Goal: Book appointment/travel/reservation: Book appointment/travel/reservation

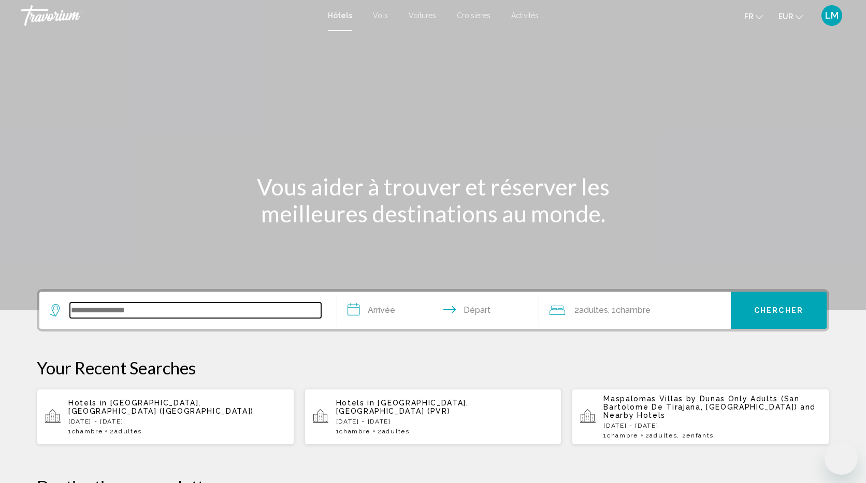
click at [178, 307] on input "Search widget" at bounding box center [195, 311] width 251 height 16
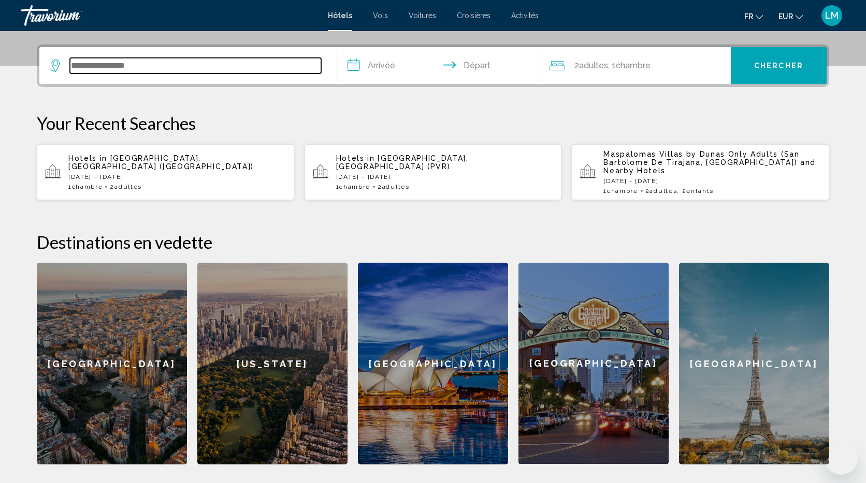
scroll to position [256, 0]
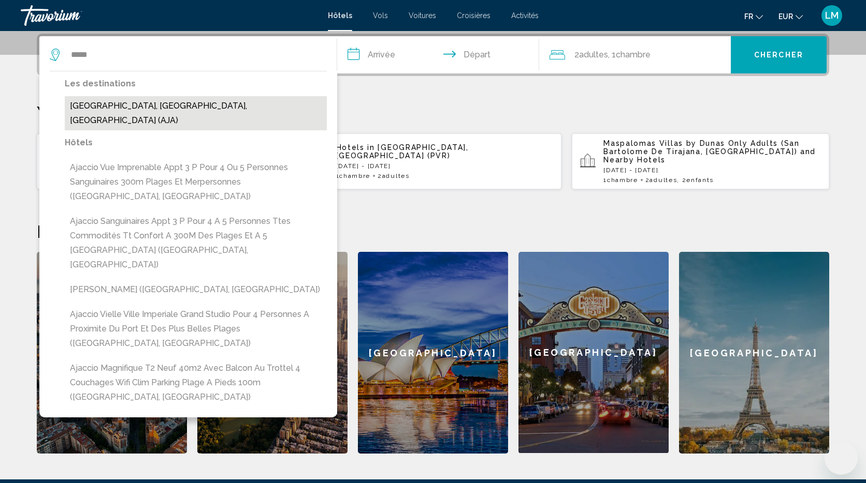
click at [217, 106] on button "[GEOGRAPHIC_DATA], [GEOGRAPHIC_DATA], [GEOGRAPHIC_DATA] (AJA)" at bounding box center [196, 113] width 262 height 34
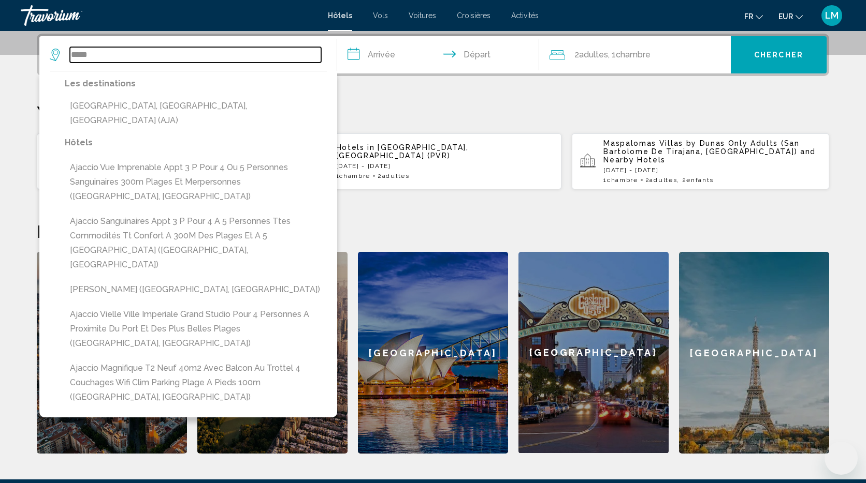
type input "**********"
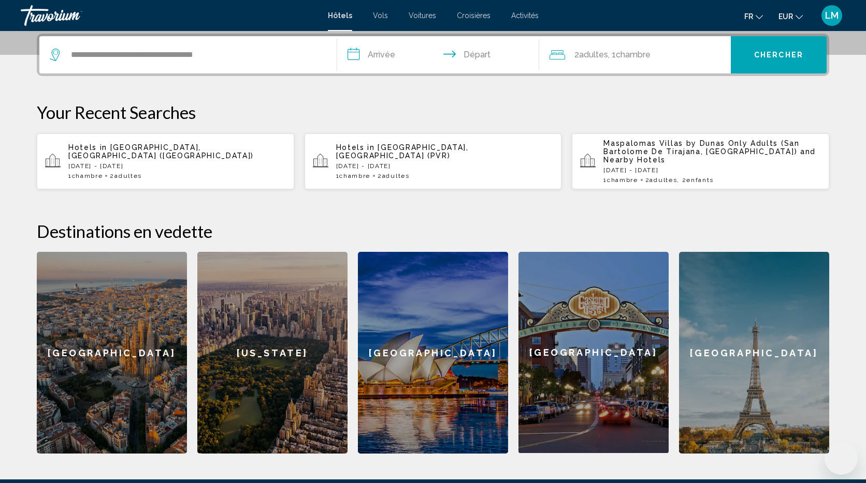
click at [384, 52] on input "**********" at bounding box center [440, 56] width 206 height 40
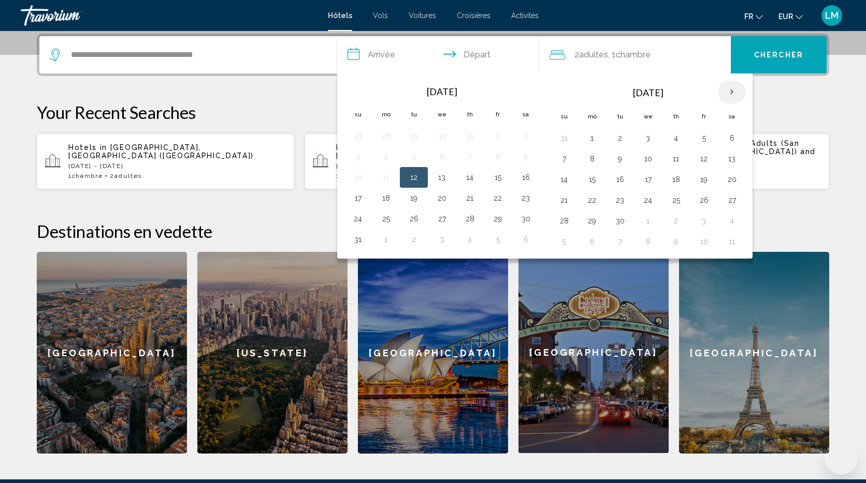
click at [731, 92] on th "Next month" at bounding box center [731, 92] width 28 height 23
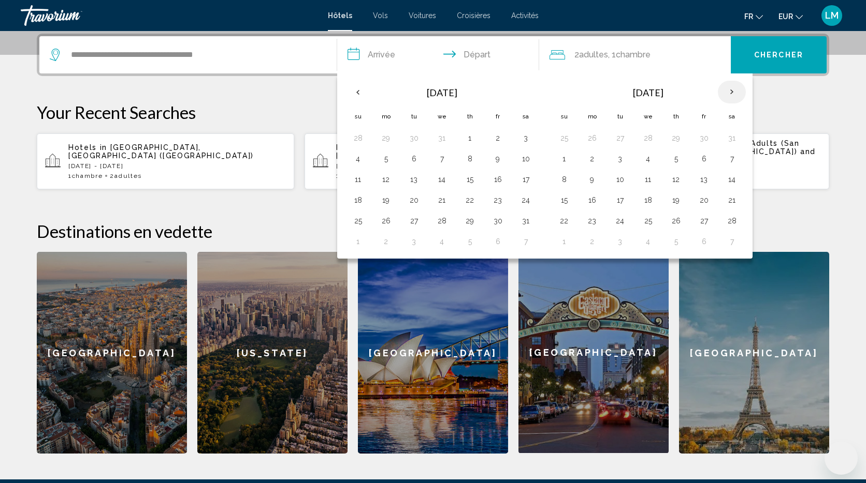
click at [731, 92] on th "Next month" at bounding box center [731, 92] width 28 height 23
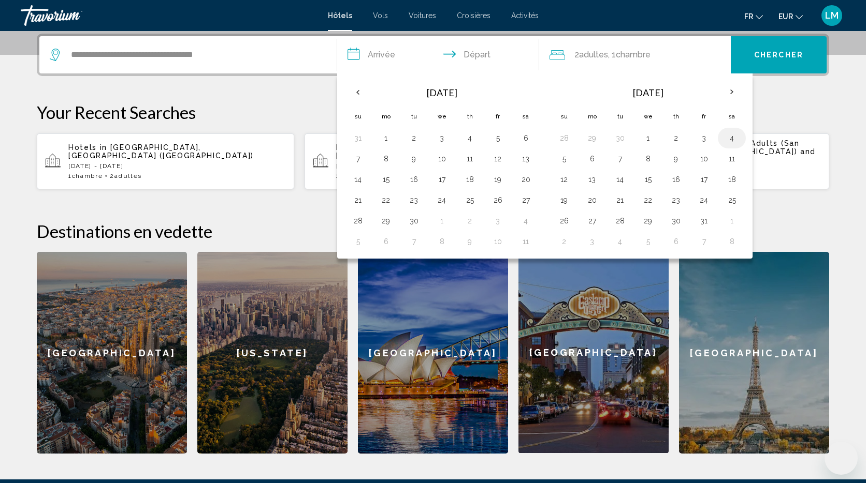
click at [730, 139] on button "4" at bounding box center [731, 138] width 17 height 14
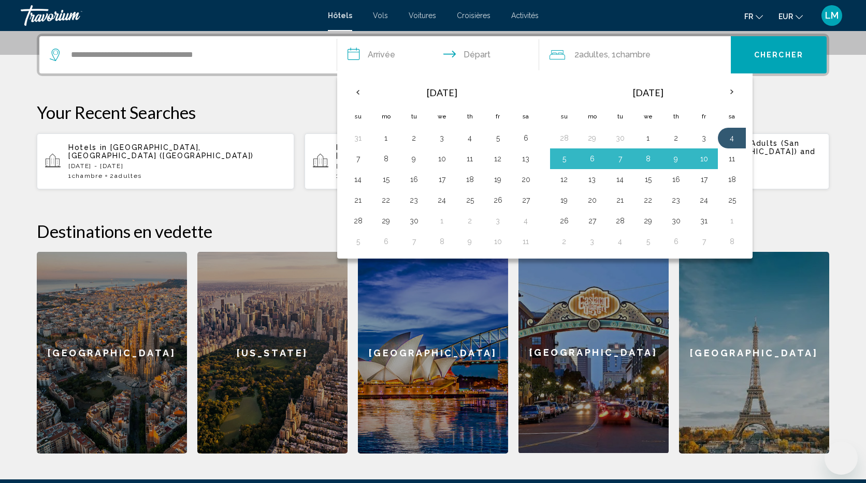
drag, startPoint x: 732, startPoint y: 158, endPoint x: 722, endPoint y: 143, distance: 18.2
click at [732, 158] on button "11" at bounding box center [731, 159] width 17 height 14
type input "**********"
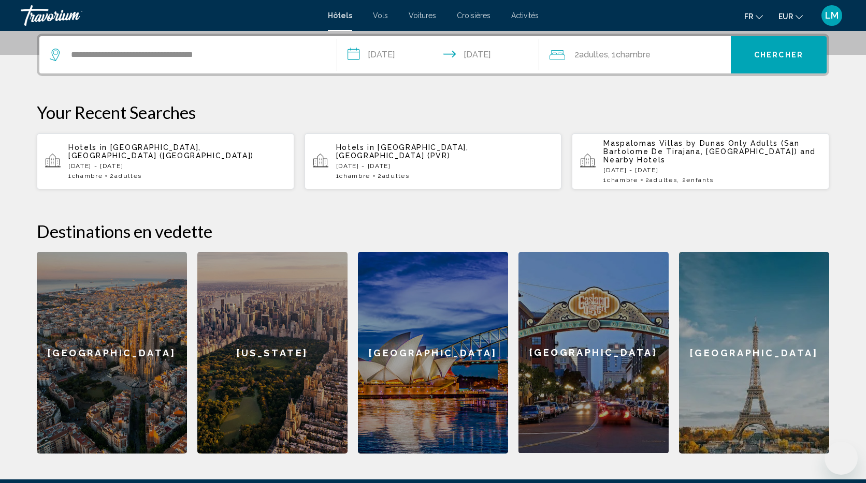
click at [591, 53] on span "Adultes" at bounding box center [593, 55] width 29 height 10
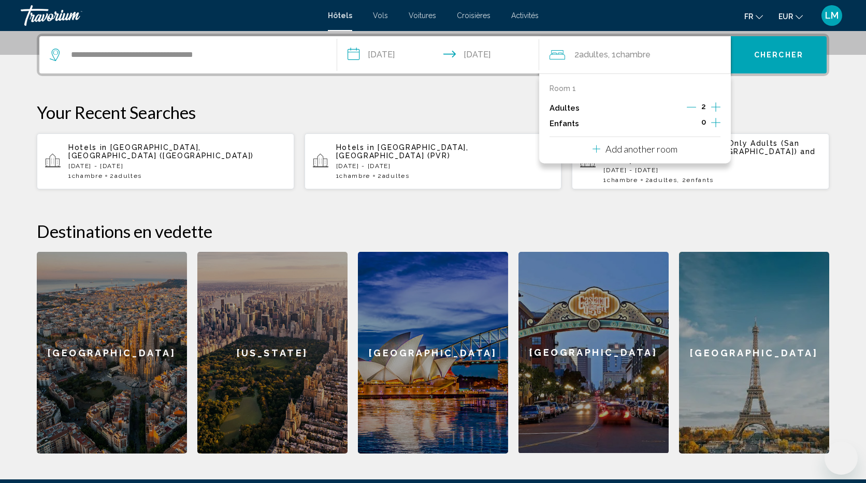
click at [716, 107] on icon "Increment adults" at bounding box center [715, 106] width 9 height 9
click at [714, 121] on icon "Increment children" at bounding box center [715, 122] width 9 height 12
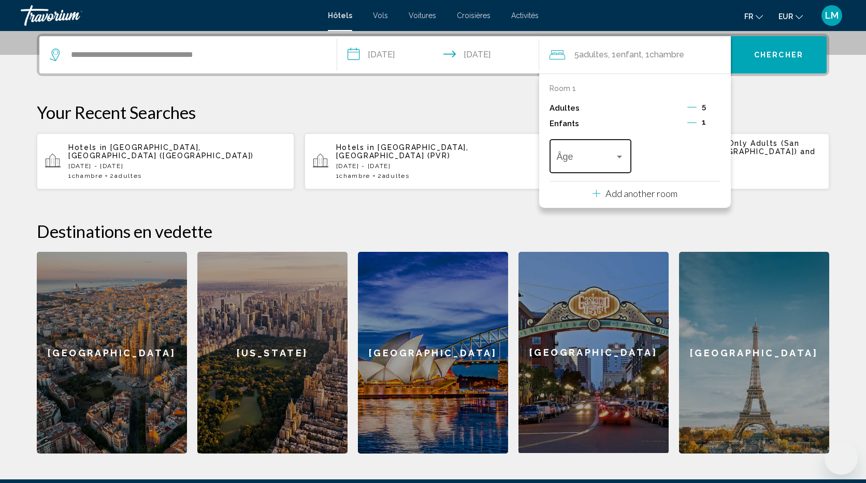
click at [615, 156] on div "Travelers: 5 adults, 1 child" at bounding box center [618, 157] width 9 height 8
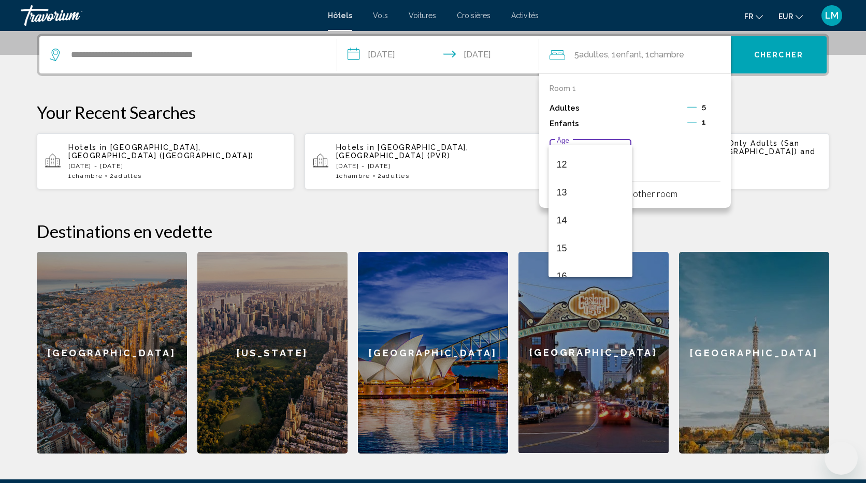
scroll to position [331, 0]
click at [576, 252] on span "15" at bounding box center [590, 247] width 68 height 28
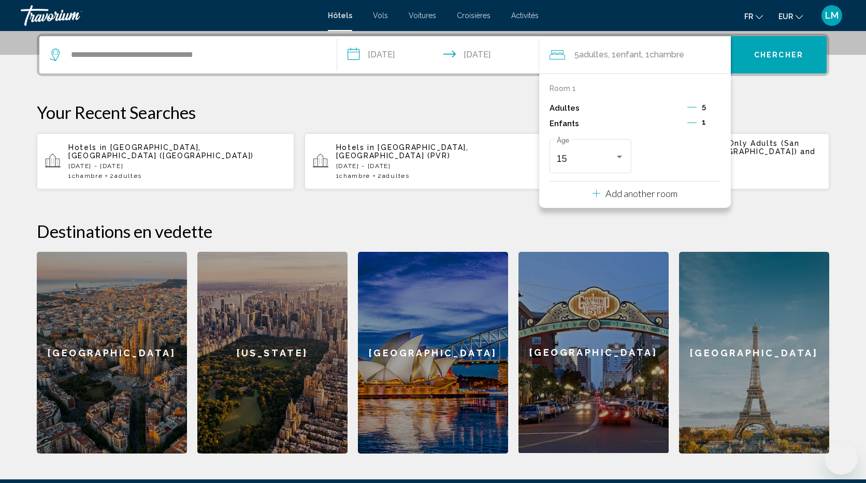
click at [791, 56] on span "Chercher" at bounding box center [778, 55] width 49 height 8
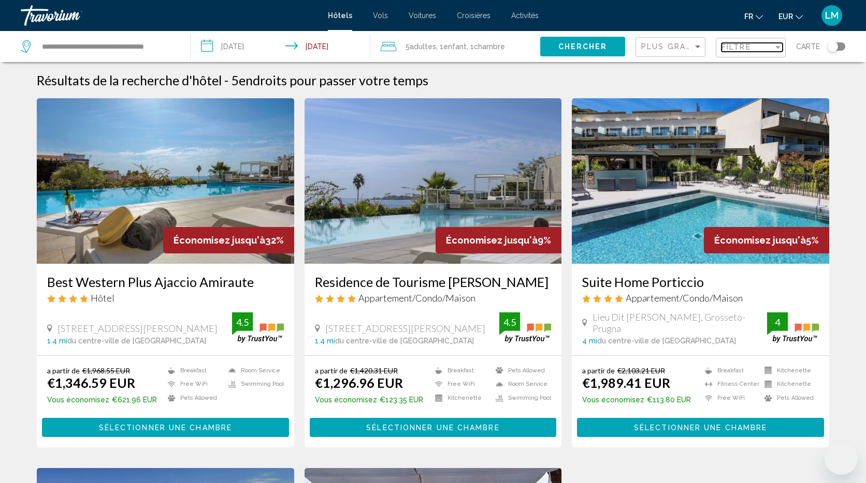
click at [743, 46] on span "Filtre" at bounding box center [736, 47] width 30 height 8
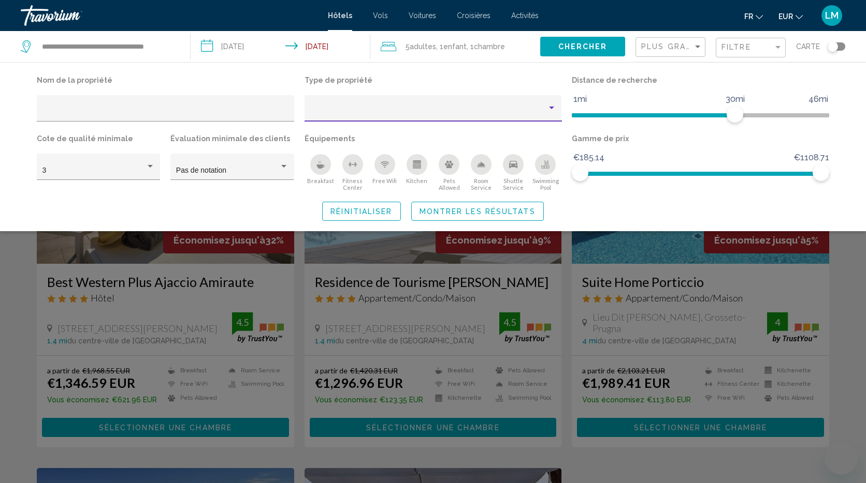
click at [338, 108] on div "Property type" at bounding box center [428, 112] width 237 height 8
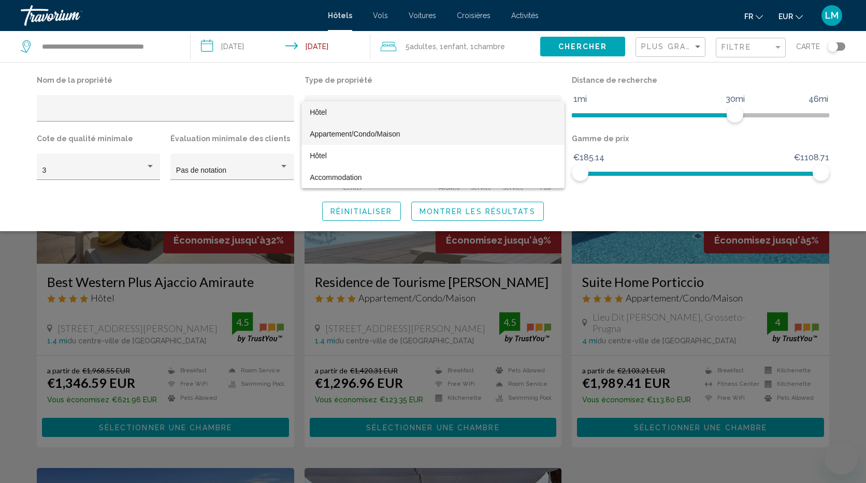
click at [358, 136] on span "Appartement/Condo/Maison" at bounding box center [355, 134] width 90 height 8
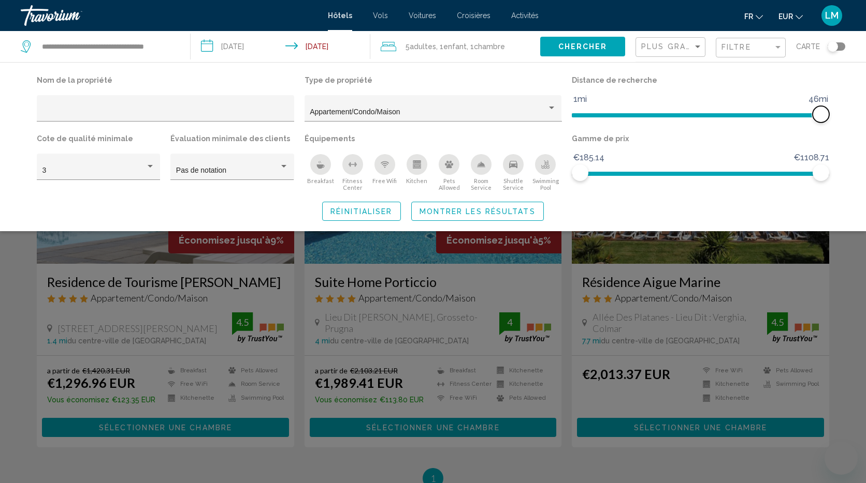
drag, startPoint x: 738, startPoint y: 112, endPoint x: 881, endPoint y: 117, distance: 142.9
click at [865, 117] on html "**********" at bounding box center [433, 241] width 866 height 483
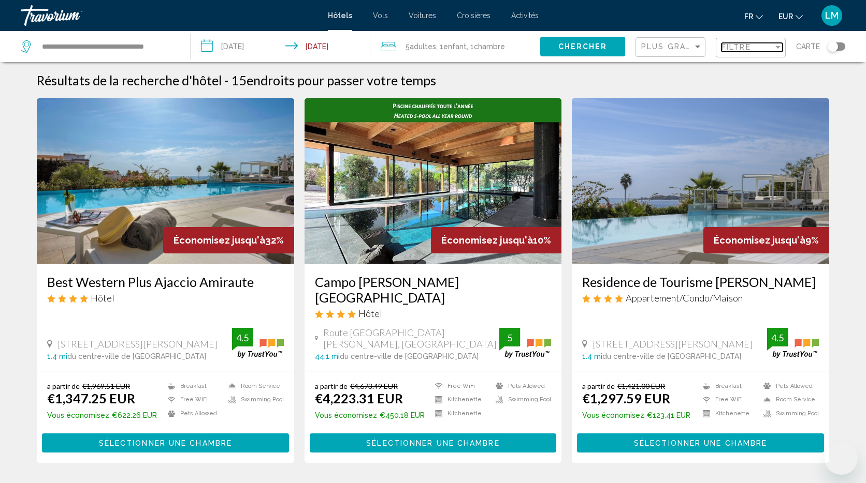
click at [765, 44] on div "Filtre" at bounding box center [747, 47] width 52 height 8
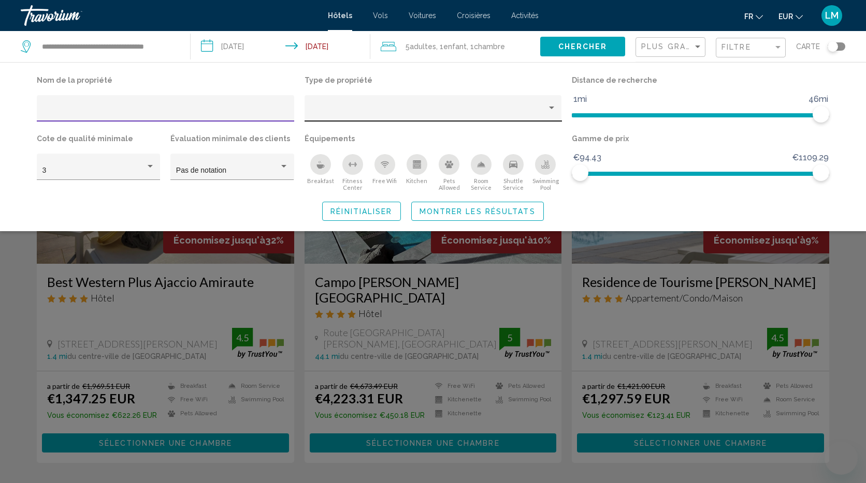
click at [399, 102] on div "Hotel Filters" at bounding box center [433, 111] width 246 height 21
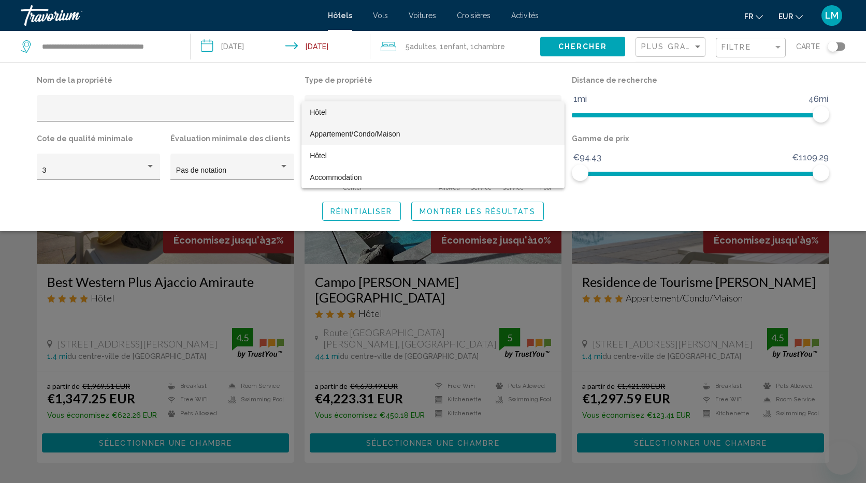
click at [417, 134] on span "Appartement/Condo/Maison" at bounding box center [433, 134] width 246 height 22
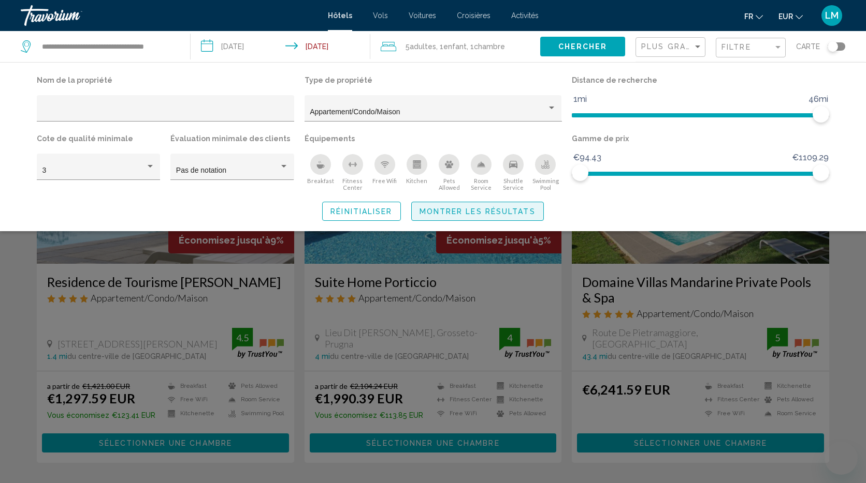
drag, startPoint x: 486, startPoint y: 212, endPoint x: 497, endPoint y: 214, distance: 11.2
click at [486, 212] on span "Montrer les résultats" at bounding box center [477, 212] width 116 height 8
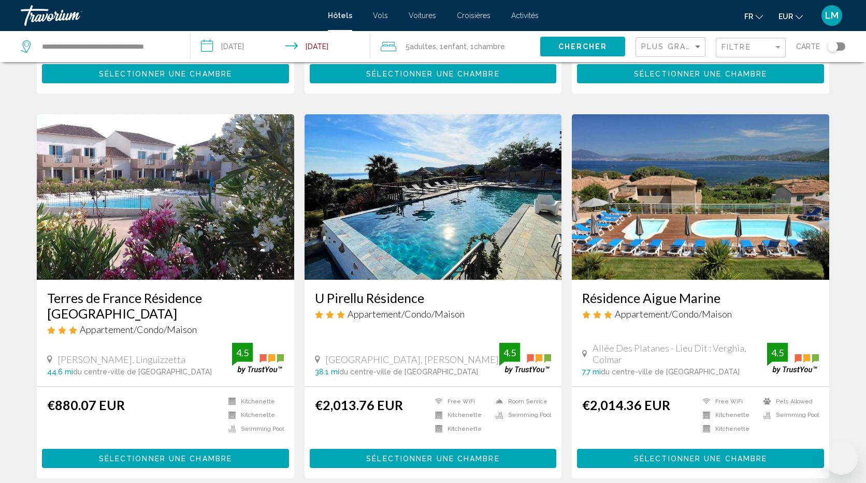
scroll to position [371, 0]
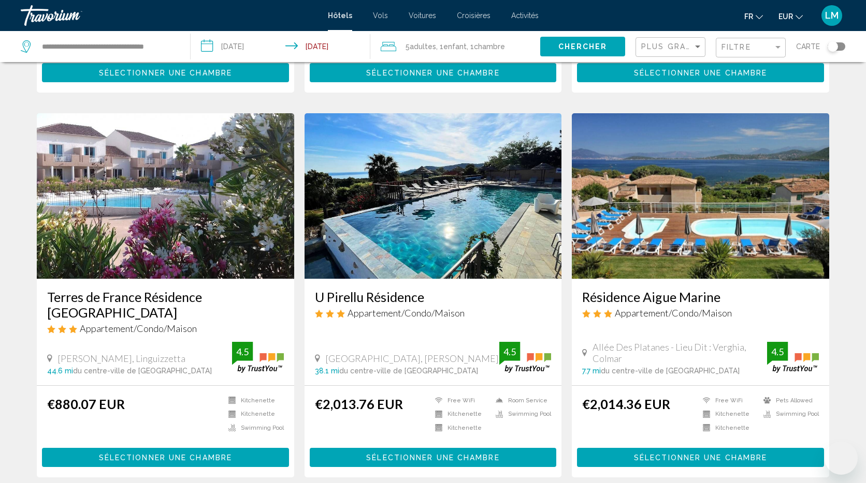
click at [417, 209] on img "Main content" at bounding box center [432, 196] width 257 height 166
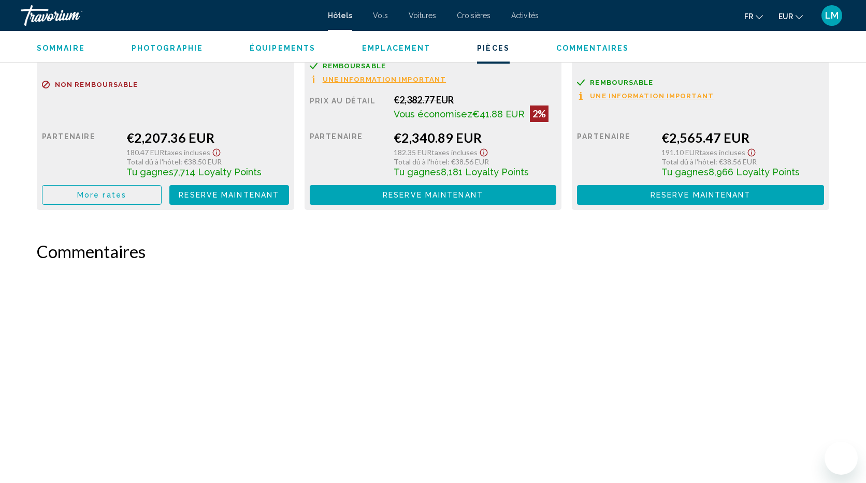
scroll to position [1894, 0]
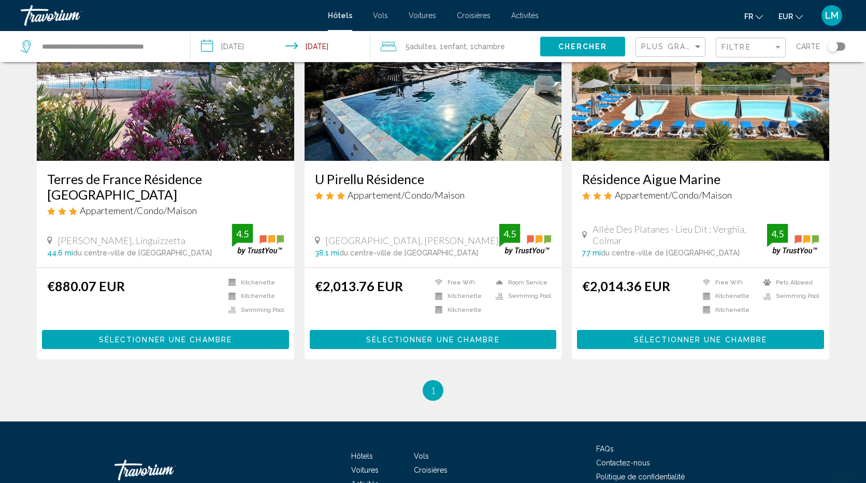
scroll to position [477, 0]
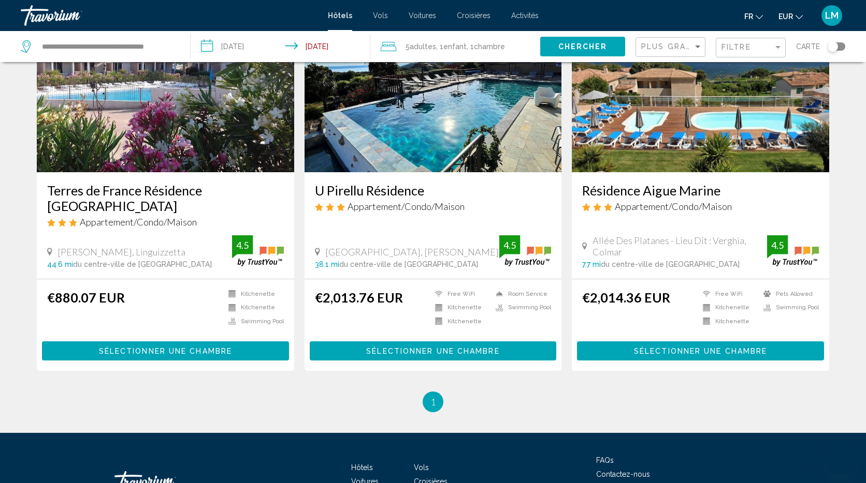
click at [832, 45] on div "Toggle map" at bounding box center [832, 46] width 10 height 10
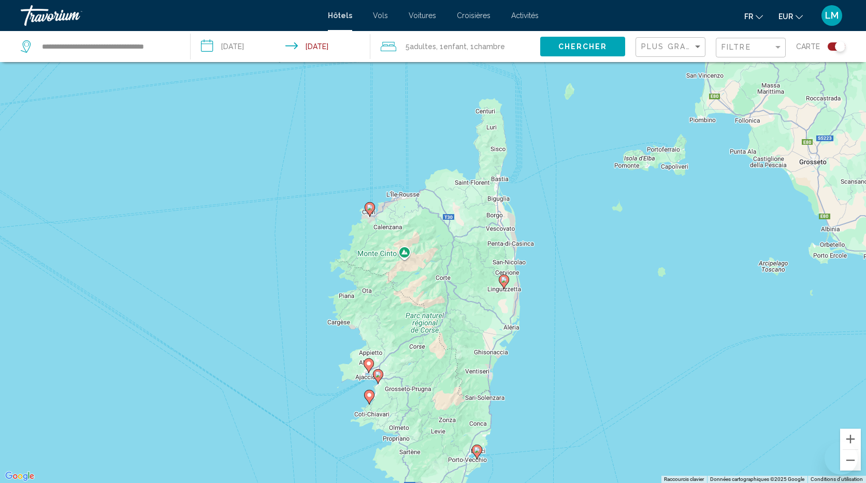
drag, startPoint x: 581, startPoint y: 151, endPoint x: 527, endPoint y: 130, distance: 57.4
click at [584, 252] on div "Pour activer le glissement avec le clavier, appuyez sur Alt+Entrée. Une fois ce…" at bounding box center [433, 241] width 866 height 483
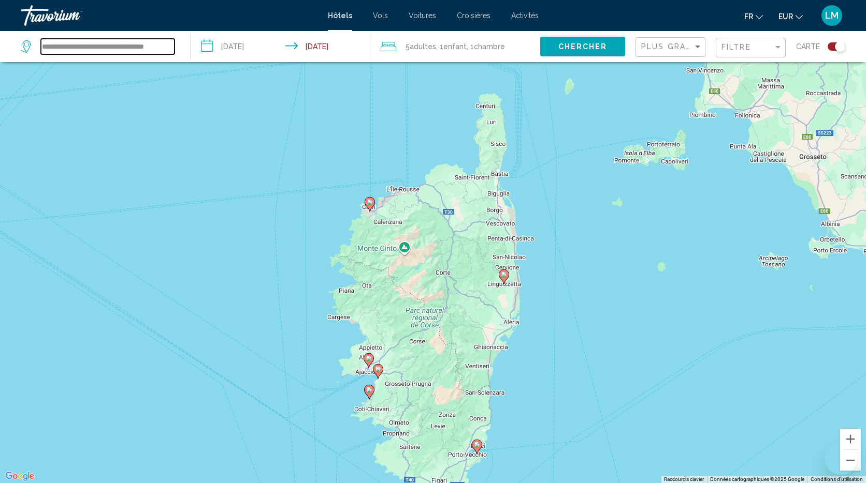
click at [124, 43] on input "**********" at bounding box center [108, 47] width 134 height 16
click at [126, 44] on input "**********" at bounding box center [108, 47] width 134 height 16
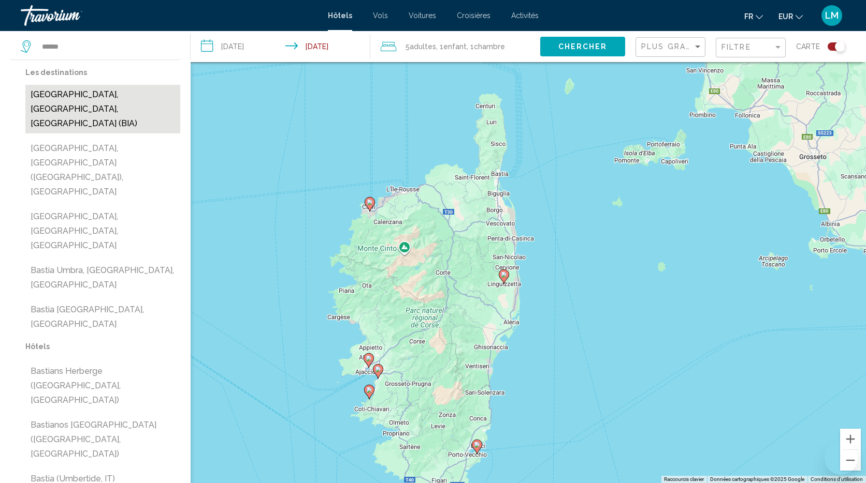
click at [121, 93] on button "[GEOGRAPHIC_DATA], [GEOGRAPHIC_DATA], [GEOGRAPHIC_DATA] (BIA)" at bounding box center [102, 109] width 155 height 49
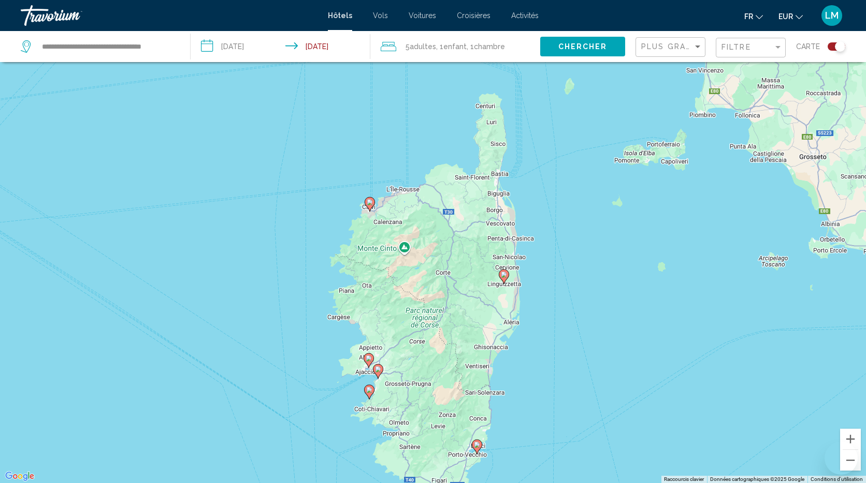
click at [585, 44] on span "Chercher" at bounding box center [582, 47] width 49 height 8
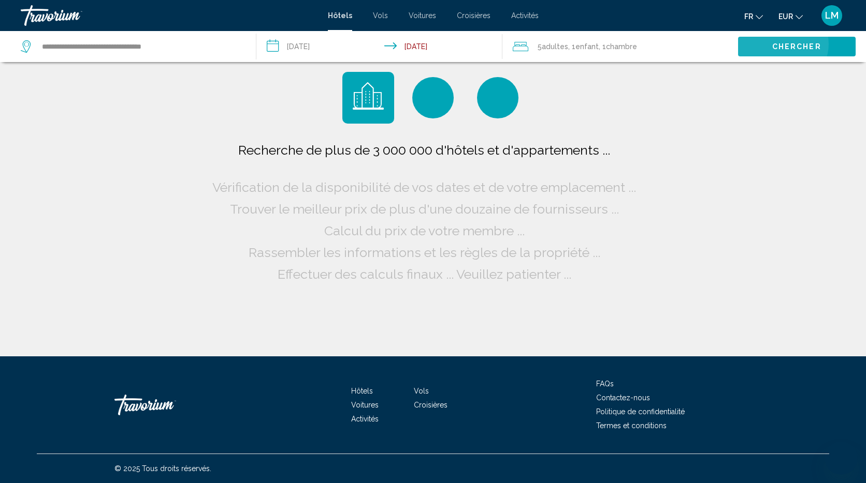
scroll to position [0, 0]
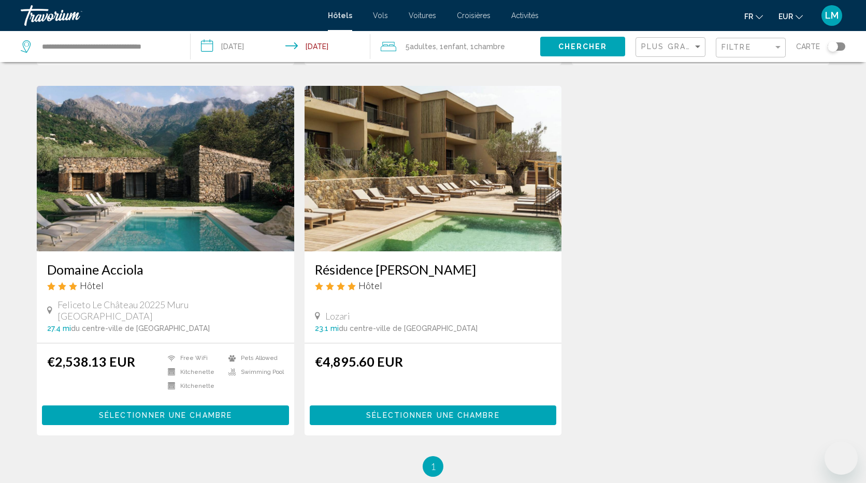
scroll to position [382, 0]
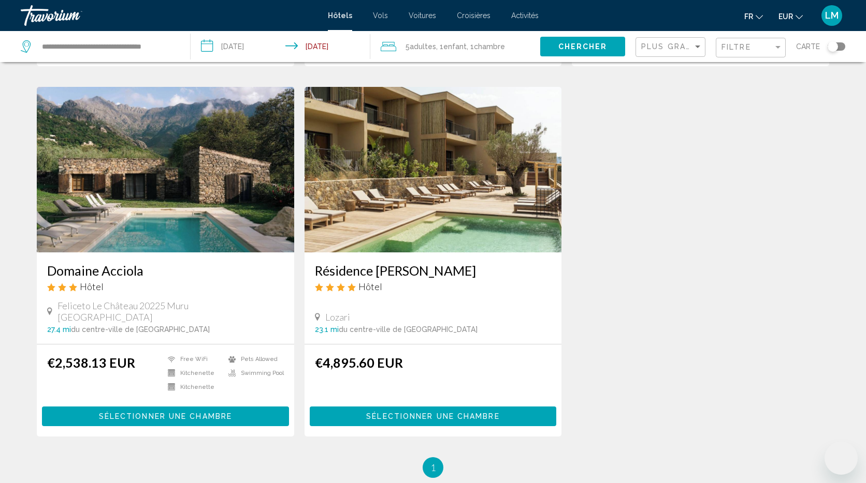
click at [833, 43] on div "Toggle map" at bounding box center [832, 46] width 10 height 10
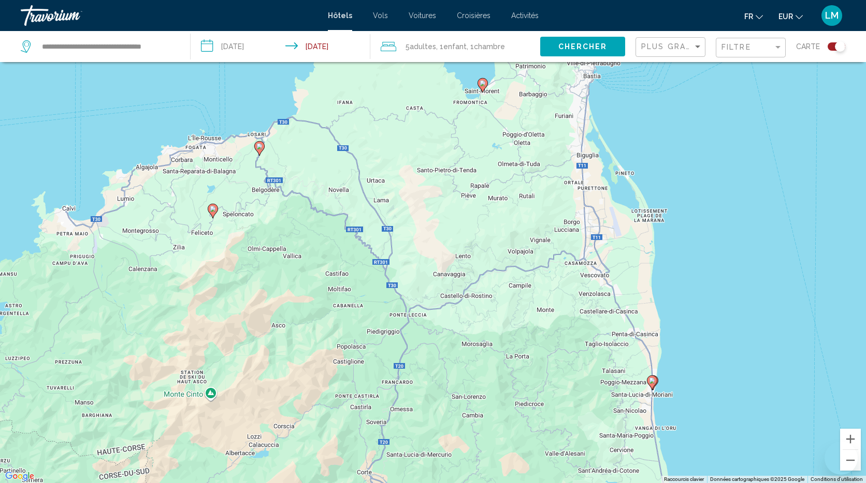
click at [480, 89] on gmp-advanced-marker "Main content" at bounding box center [482, 86] width 10 height 16
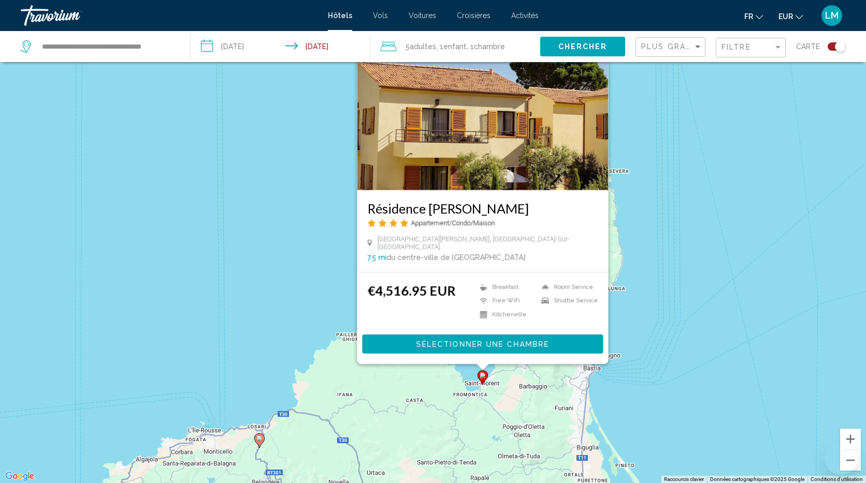
click at [705, 349] on div "Pour activer le glissement avec le clavier, appuyez sur Alt+Entrée. Une fois ce…" at bounding box center [433, 241] width 866 height 483
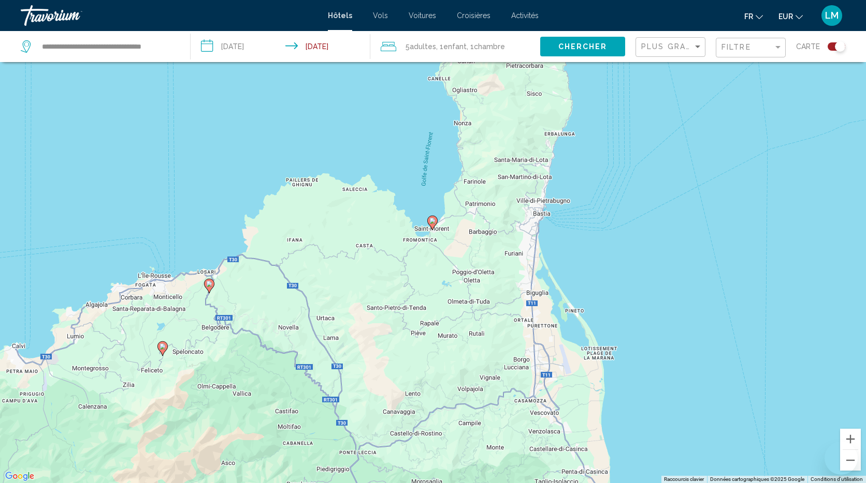
drag, startPoint x: 709, startPoint y: 355, endPoint x: 664, endPoint y: 48, distance: 310.2
click at [664, 48] on div "**********" at bounding box center [433, 273] width 866 height 546
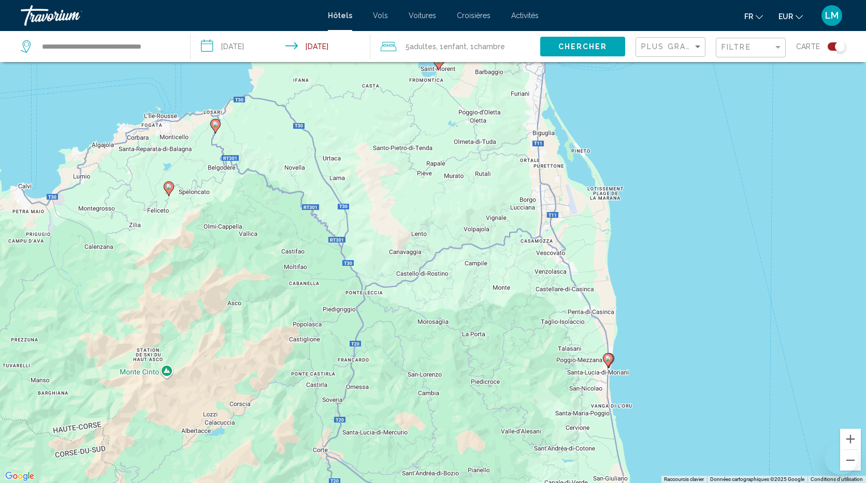
click at [609, 362] on icon "Main content" at bounding box center [607, 360] width 9 height 13
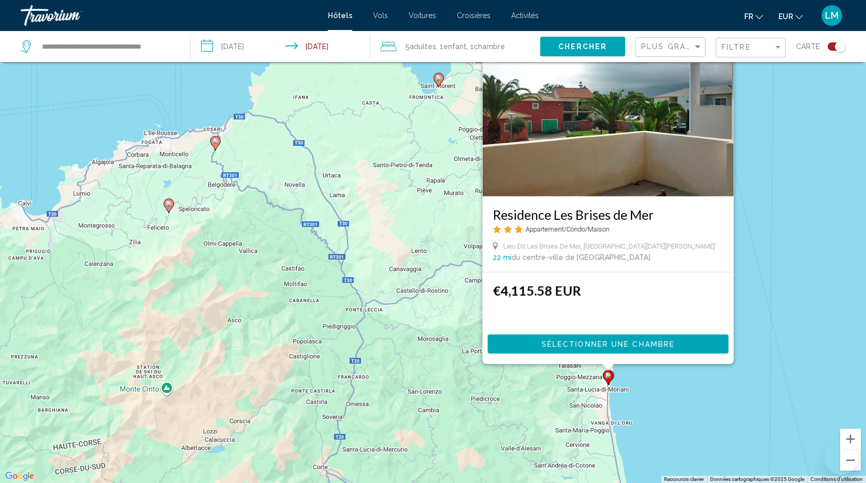
click at [217, 144] on image "Main content" at bounding box center [215, 141] width 6 height 6
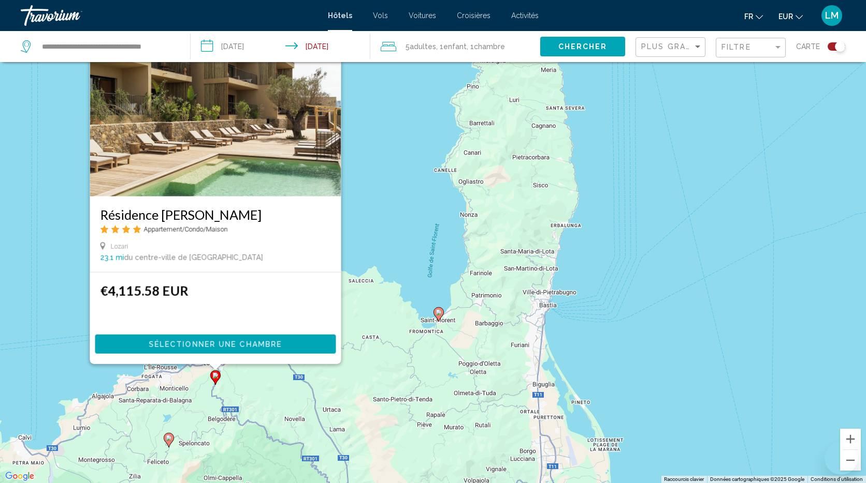
click at [838, 45] on div "Toggle map" at bounding box center [839, 46] width 10 height 10
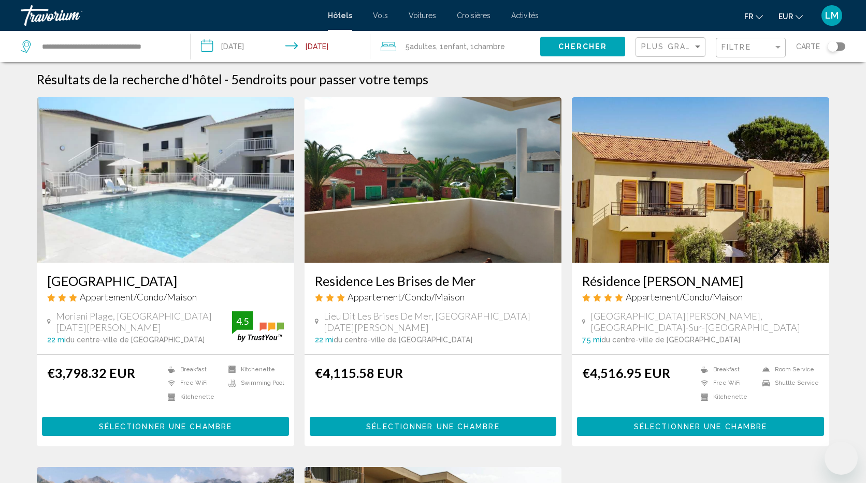
scroll to position [0, 0]
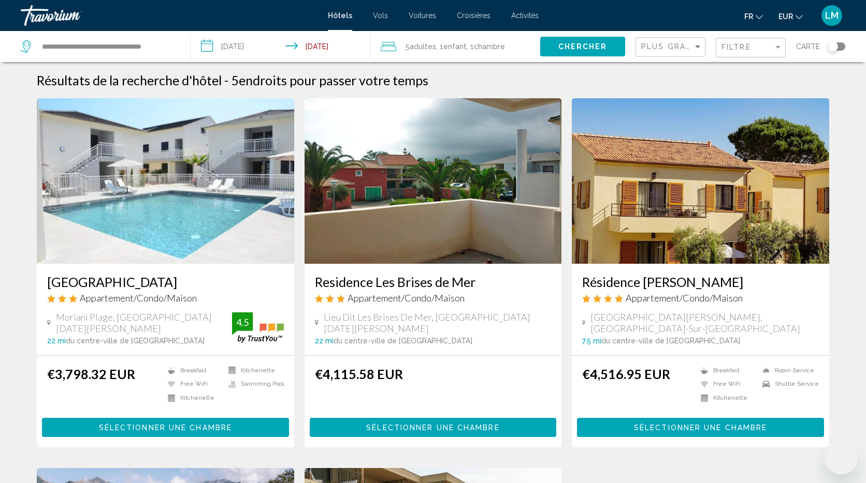
click at [833, 48] on div "Toggle map" at bounding box center [832, 46] width 10 height 10
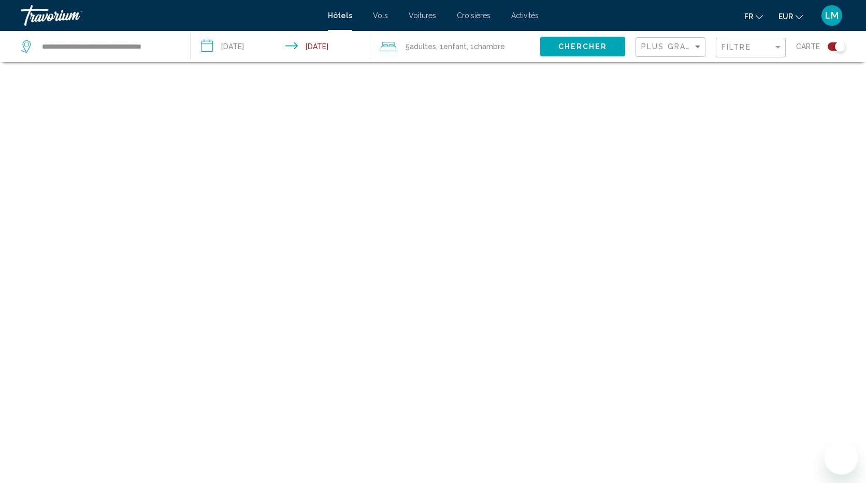
scroll to position [62, 0]
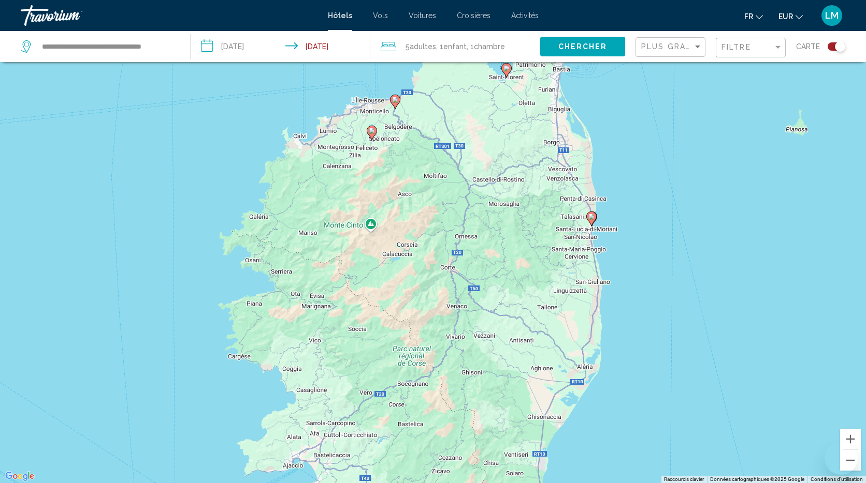
drag, startPoint x: 377, startPoint y: 247, endPoint x: 448, endPoint y: 183, distance: 96.0
click at [448, 183] on div "Pour activer le glissement avec le clavier, appuyez sur Alt+Entrée. Une fois ce…" at bounding box center [433, 241] width 866 height 483
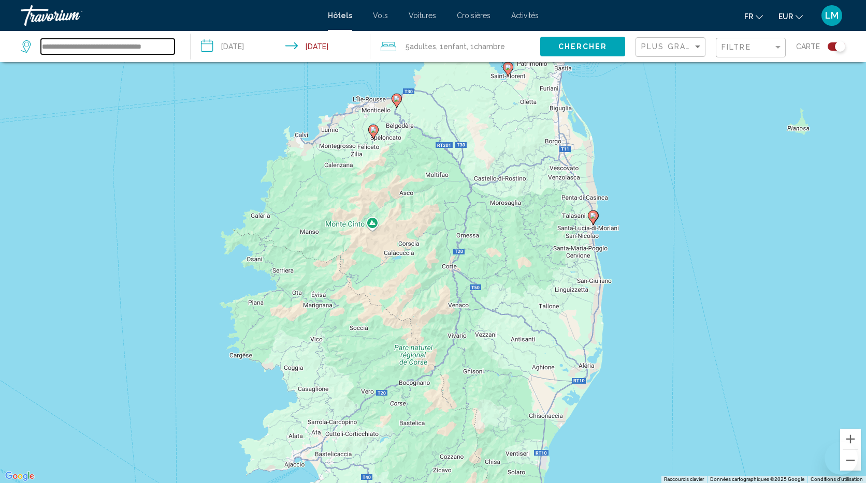
click at [82, 42] on input "**********" at bounding box center [108, 47] width 134 height 16
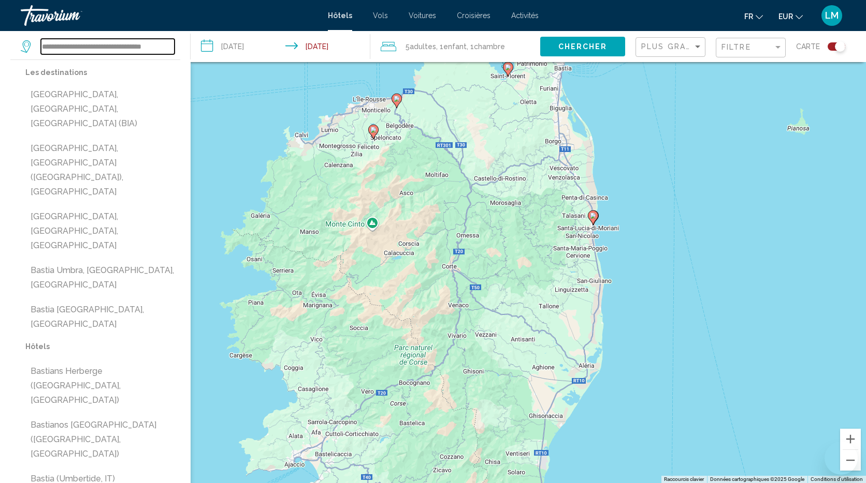
click at [88, 48] on input "**********" at bounding box center [108, 47] width 134 height 16
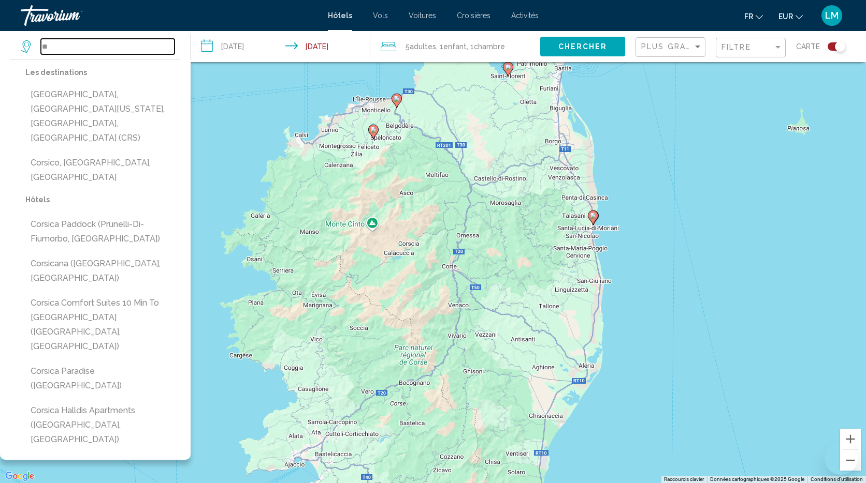
type input "*"
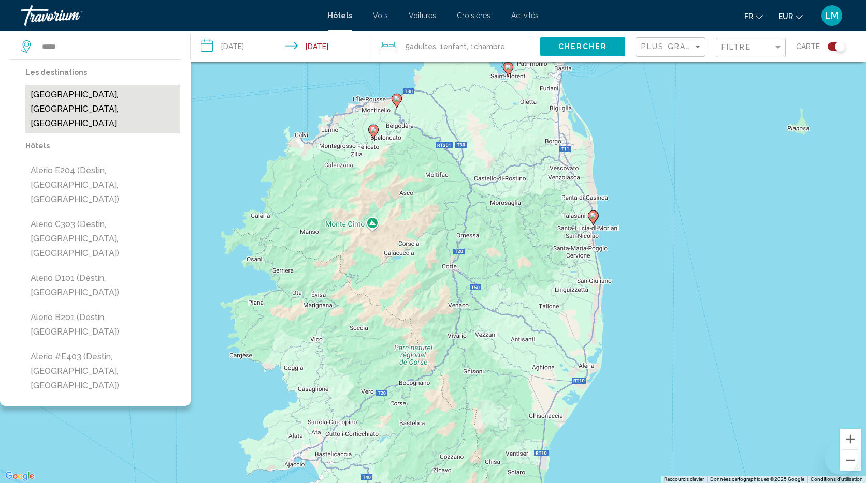
click at [88, 92] on button "[GEOGRAPHIC_DATA], [GEOGRAPHIC_DATA], [GEOGRAPHIC_DATA]" at bounding box center [102, 109] width 155 height 49
type input "**********"
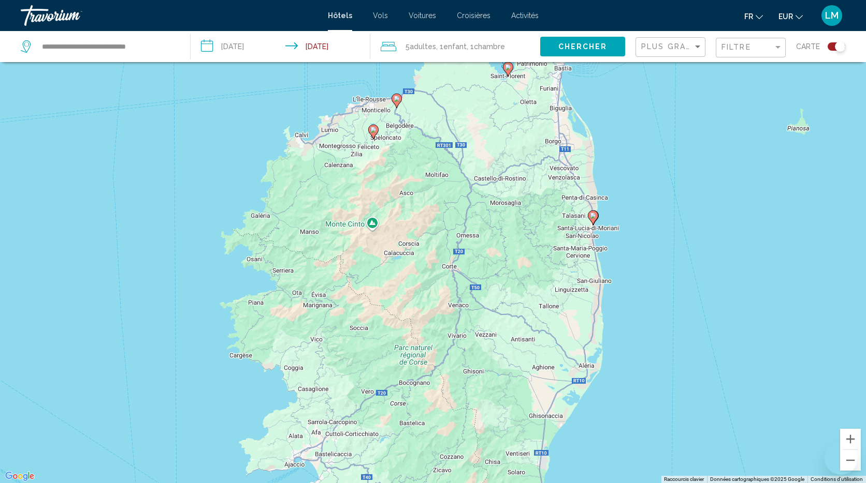
click at [569, 48] on span "Chercher" at bounding box center [582, 47] width 49 height 8
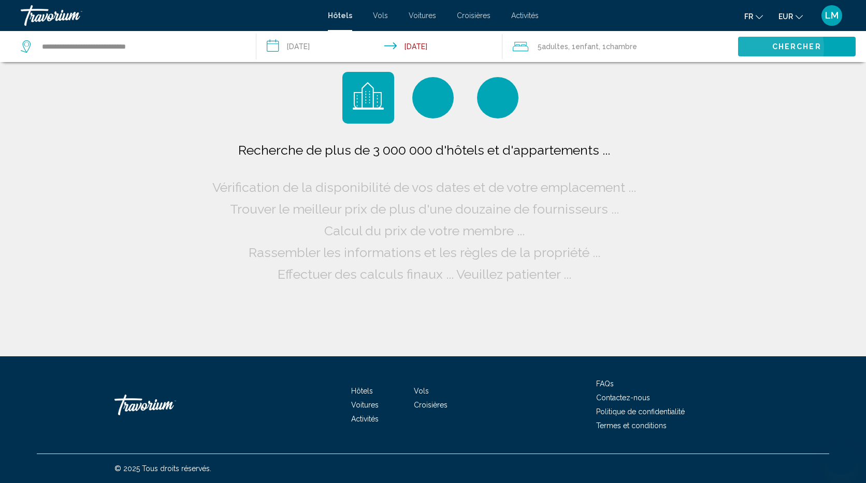
scroll to position [0, 0]
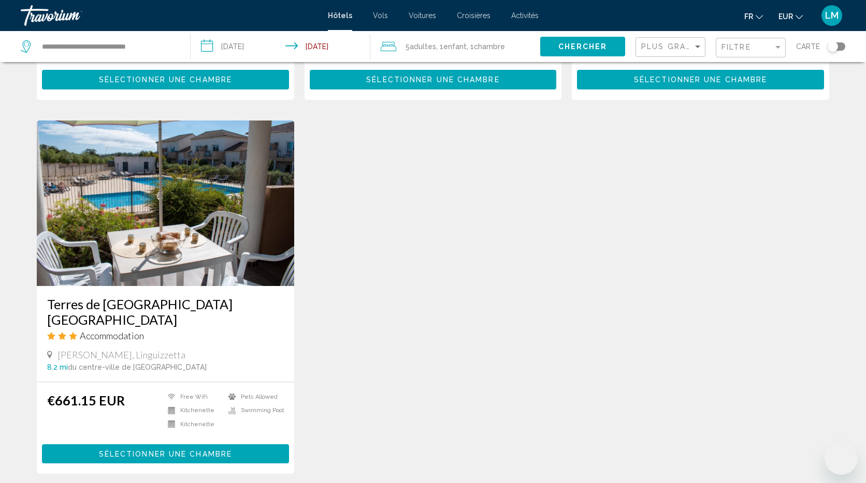
scroll to position [364, 0]
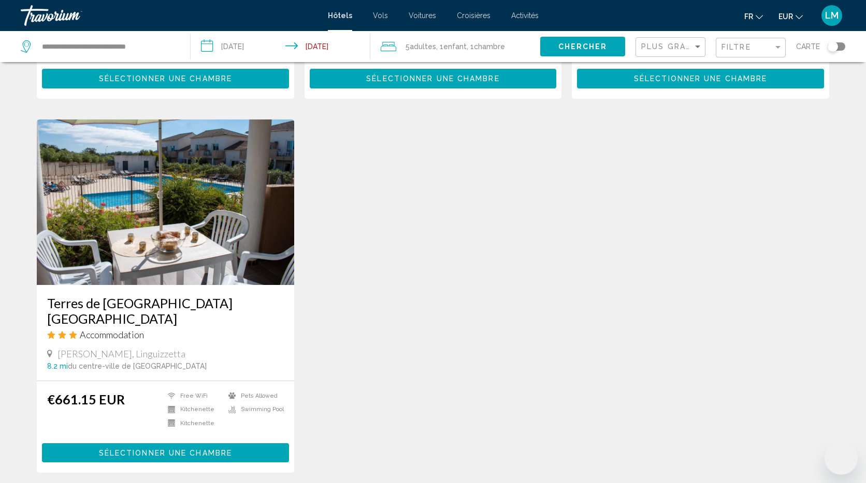
click at [834, 48] on div "Toggle map" at bounding box center [832, 46] width 10 height 10
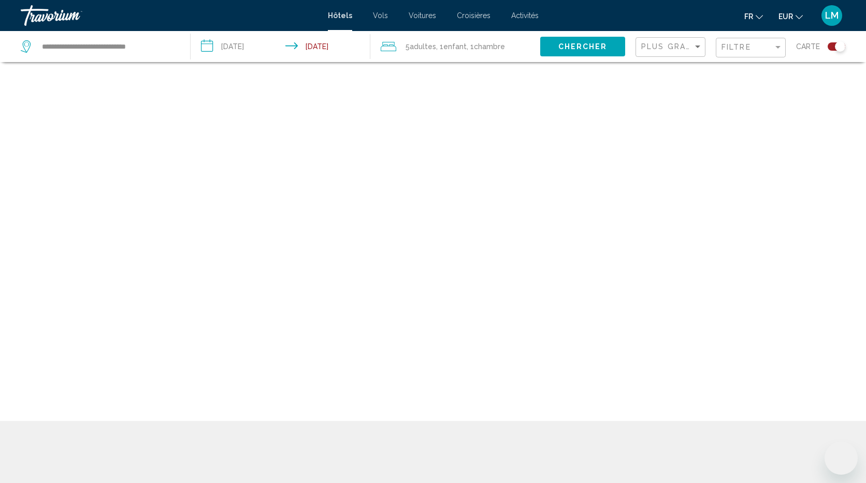
scroll to position [62, 0]
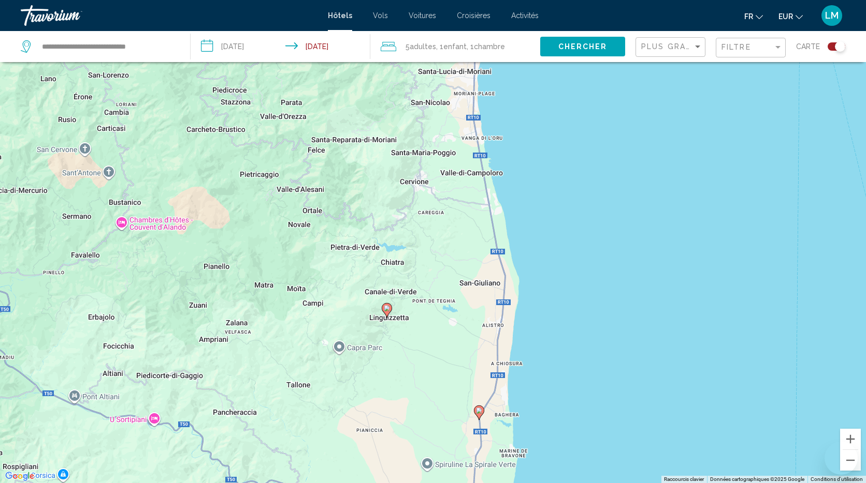
click at [478, 415] on icon "Main content" at bounding box center [478, 412] width 9 height 13
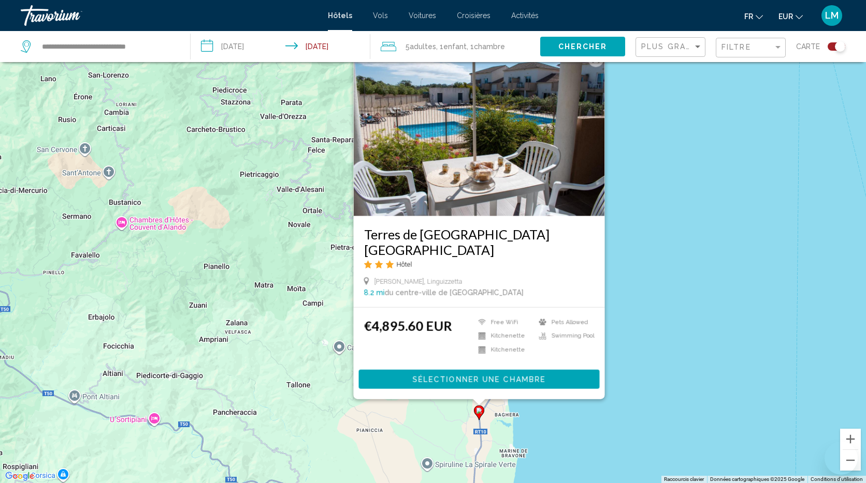
click at [837, 48] on div "Toggle map" at bounding box center [839, 46] width 10 height 10
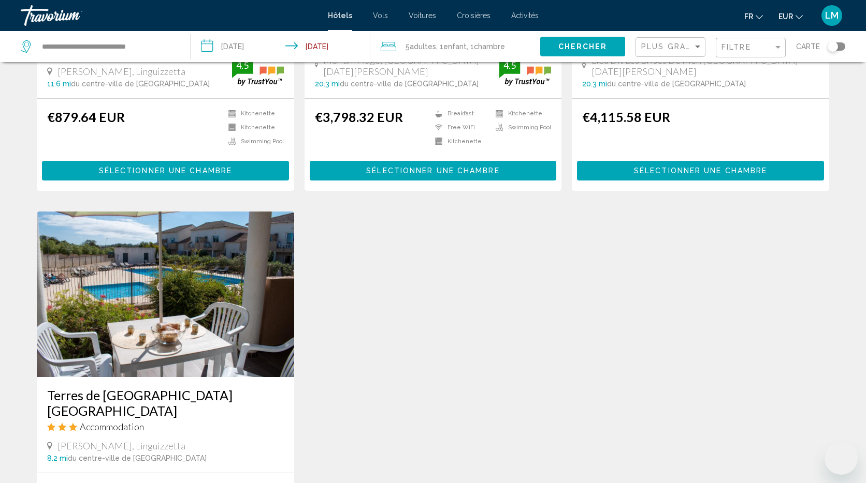
scroll to position [409, 0]
